Goal: Transaction & Acquisition: Obtain resource

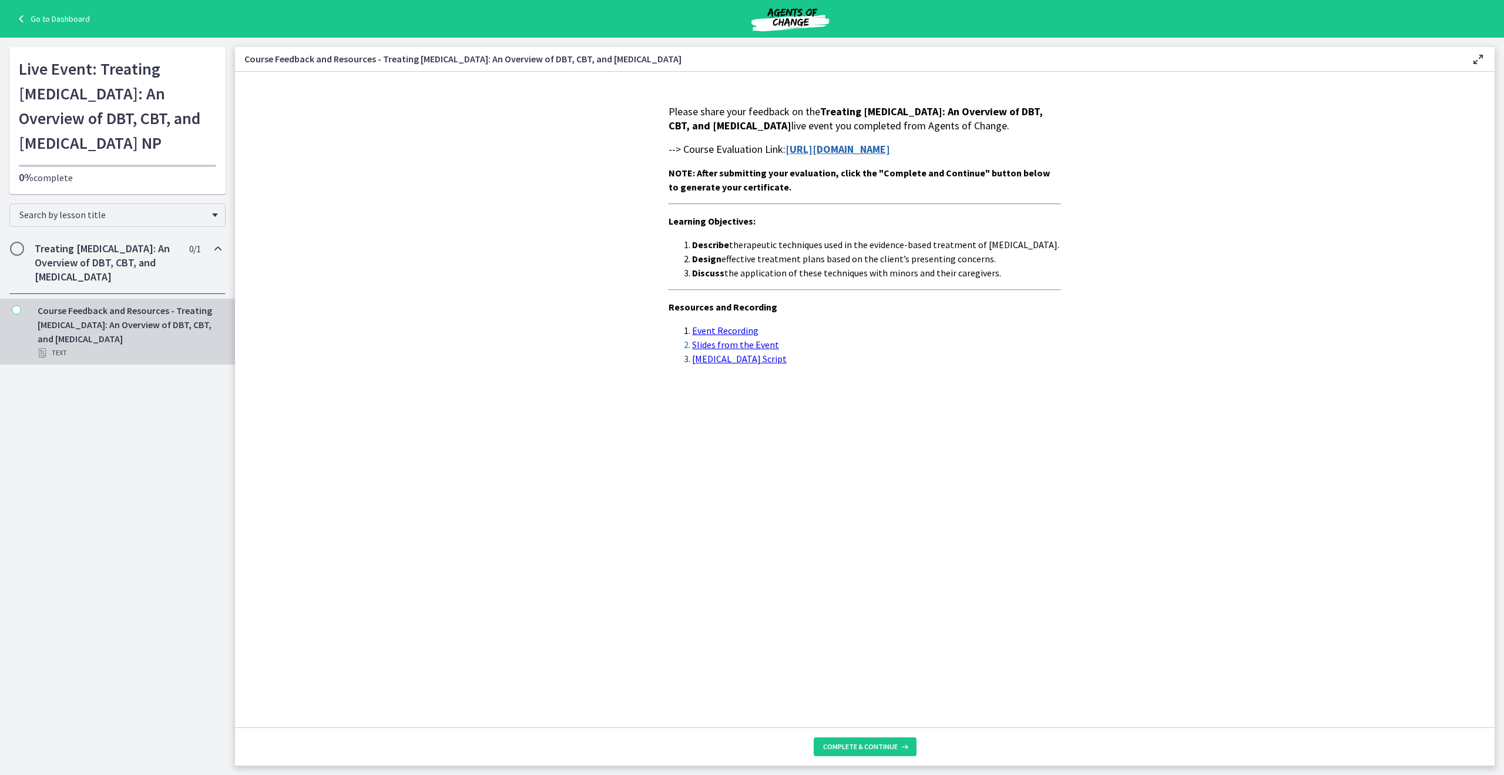
click at [890, 156] on strong "https://forms.gle/v6BNTTJe7hQEpFVi9" at bounding box center [838, 149] width 105 height 14
click at [768, 364] on link "Progressive Muscle Relaxation Script" at bounding box center [739, 359] width 95 height 12
click at [748, 350] on link "Slides from the Event" at bounding box center [735, 345] width 87 height 12
click at [898, 743] on icon at bounding box center [904, 746] width 12 height 9
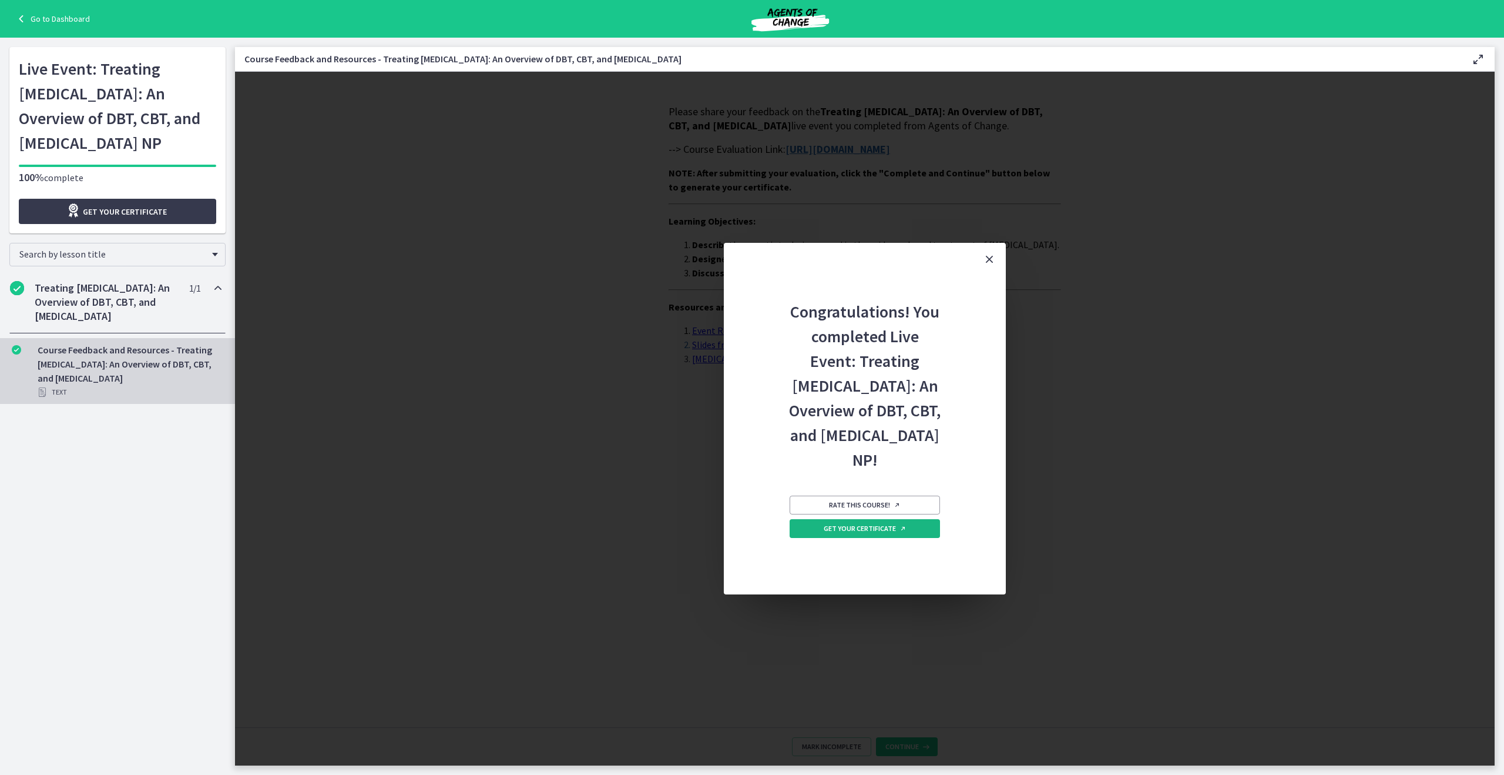
click at [883, 533] on span "Get your certificate" at bounding box center [865, 528] width 83 height 9
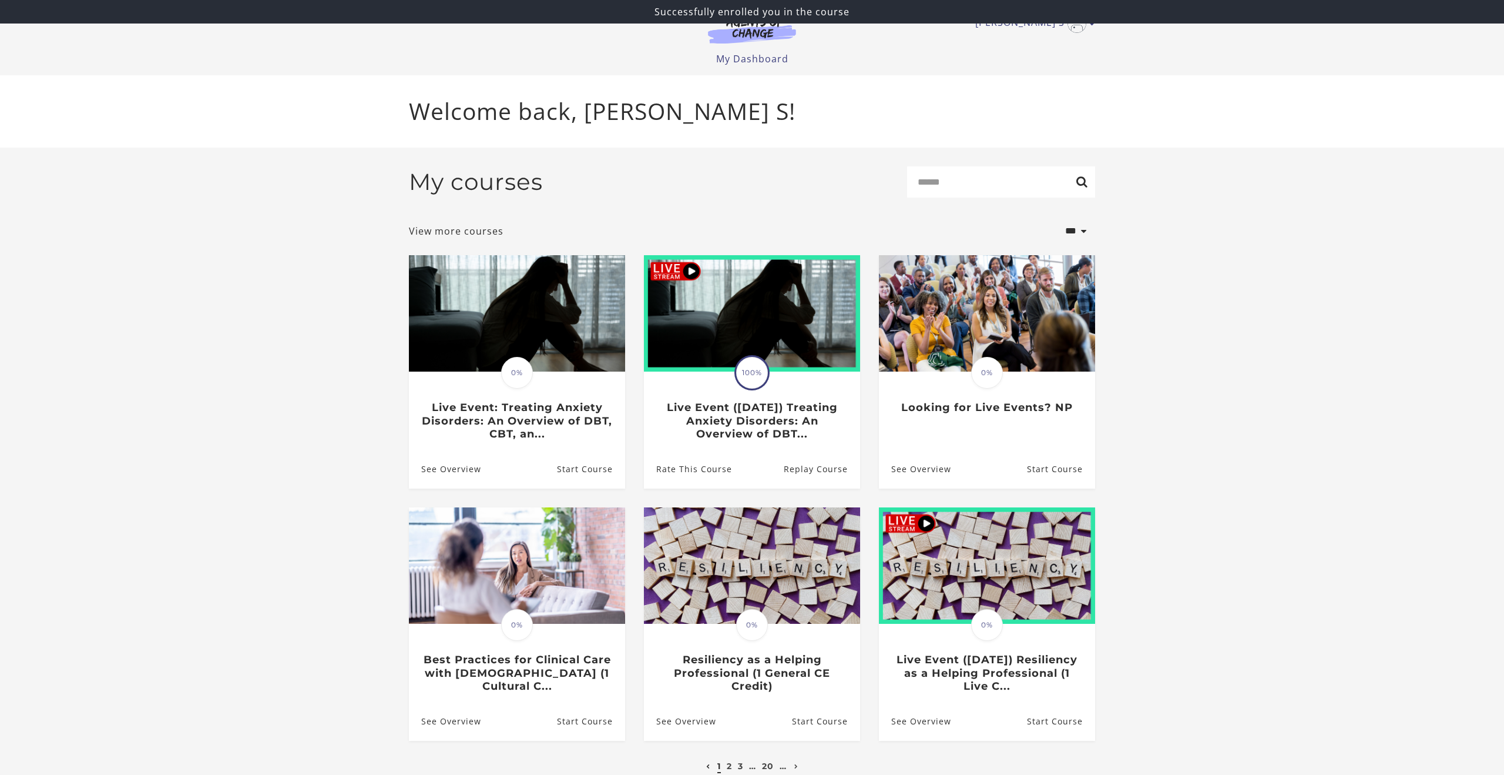
click at [1042, 23] on div "Successfully enrolled you in the course" at bounding box center [752, 12] width 1504 height 24
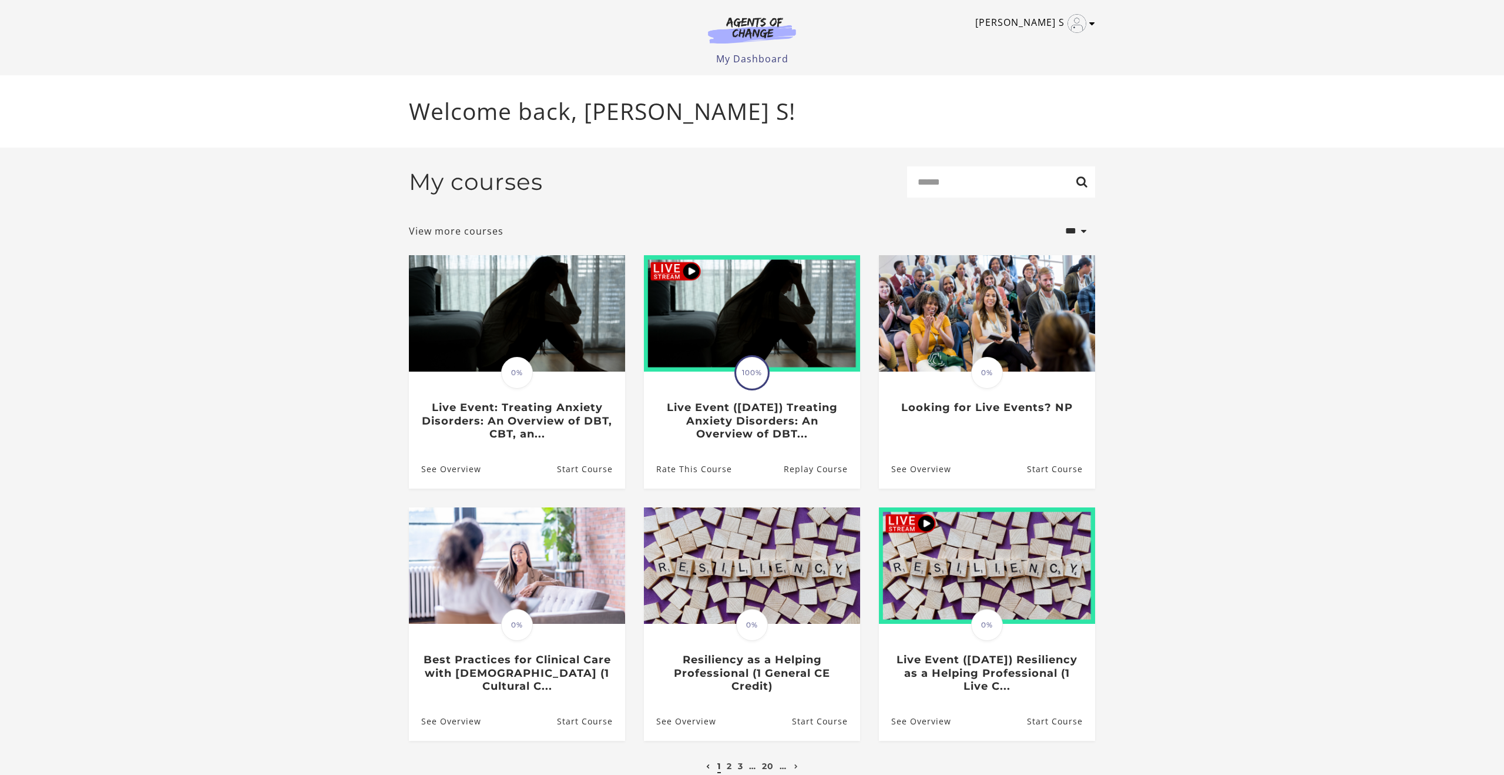
click at [1048, 24] on link "[PERSON_NAME] S" at bounding box center [1033, 23] width 114 height 19
click at [1049, 42] on link "My Account" at bounding box center [1046, 43] width 103 height 20
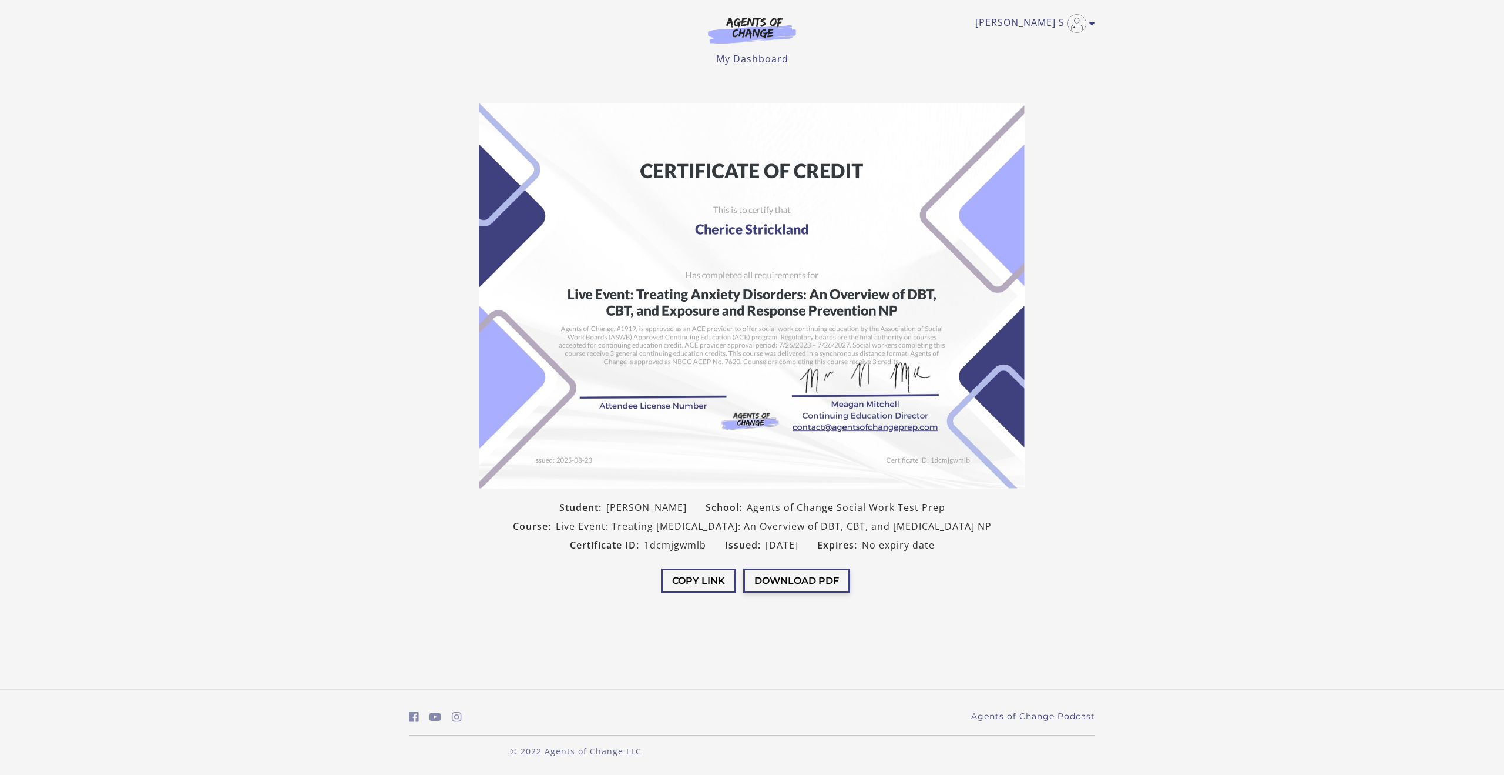
click at [814, 592] on button "Download PDF" at bounding box center [796, 580] width 107 height 24
click at [755, 56] on link "My Dashboard" at bounding box center [752, 58] width 72 height 13
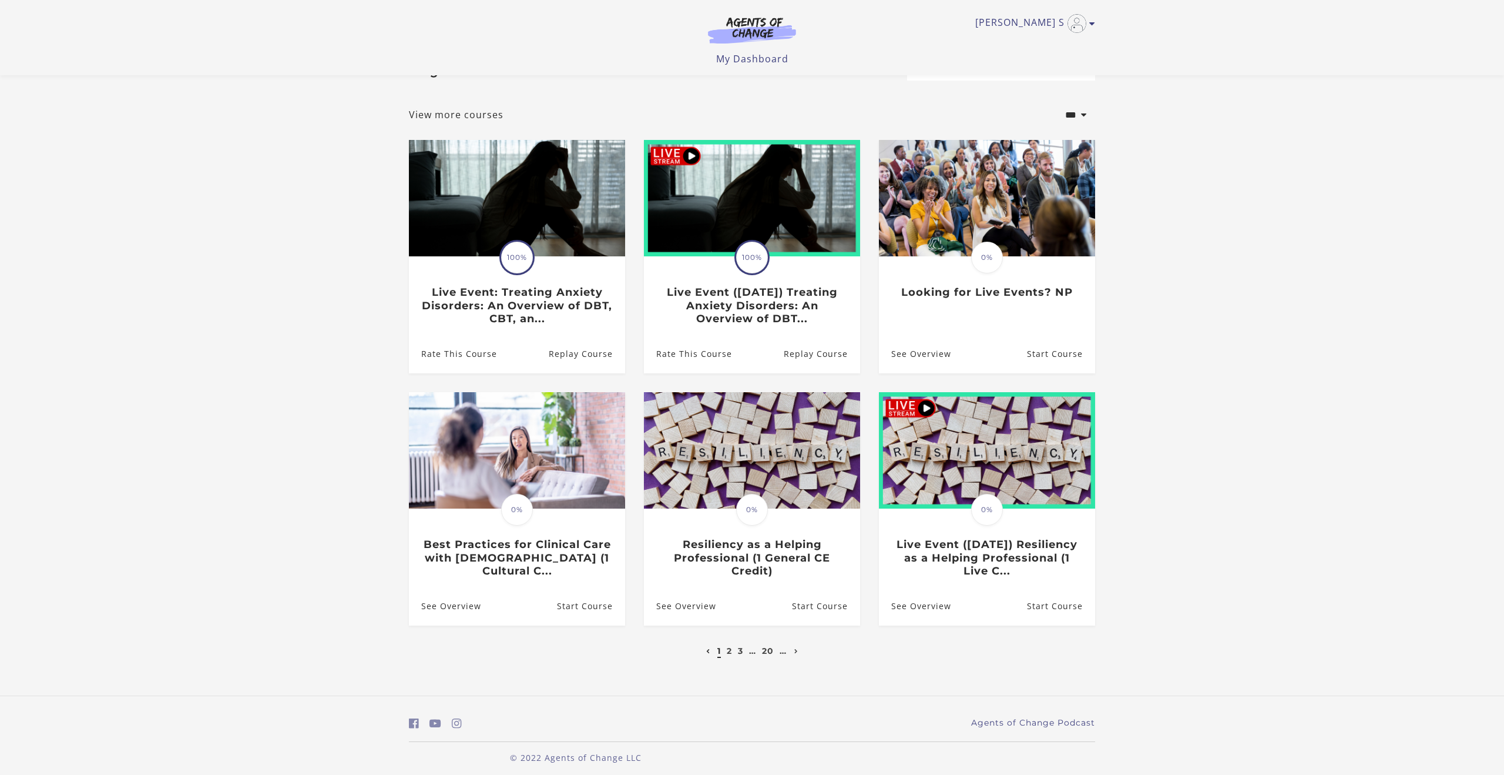
scroll to position [51, 0]
